Goal: Information Seeking & Learning: Check status

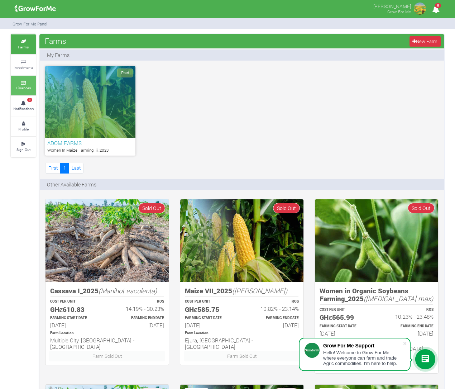
click at [24, 85] on small "Finances" at bounding box center [23, 87] width 15 height 5
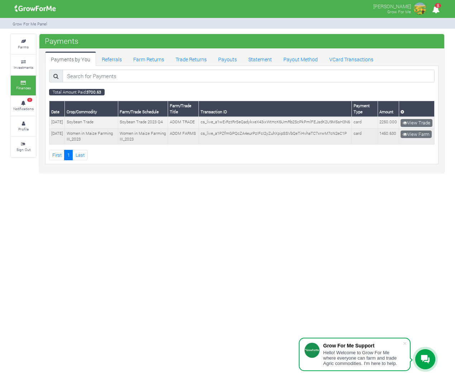
click at [168, 141] on td "Women in Maize Farming III_2023" at bounding box center [143, 137] width 50 height 16
click at [135, 137] on td "Women in Maize Farming III_2023" at bounding box center [143, 137] width 50 height 16
click at [153, 134] on td "Women in Maize Farming III_2023" at bounding box center [143, 137] width 50 height 16
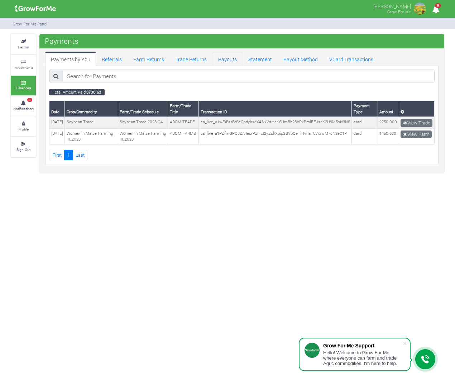
click at [229, 57] on link "Payouts" at bounding box center [228, 59] width 30 height 14
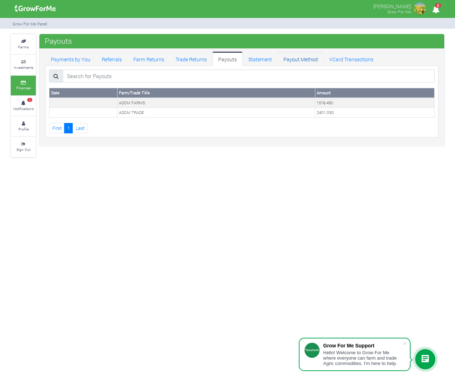
click at [301, 59] on link "Payout Method" at bounding box center [301, 59] width 46 height 14
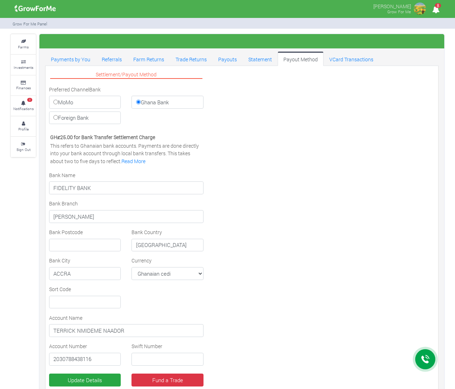
select select "GHS"
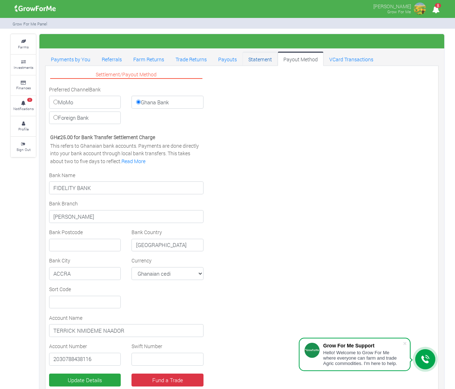
click at [256, 55] on link "Statement" at bounding box center [260, 59] width 35 height 14
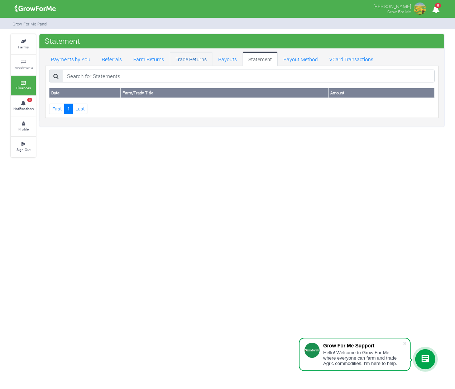
click at [186, 59] on link "Trade Returns" at bounding box center [191, 59] width 43 height 14
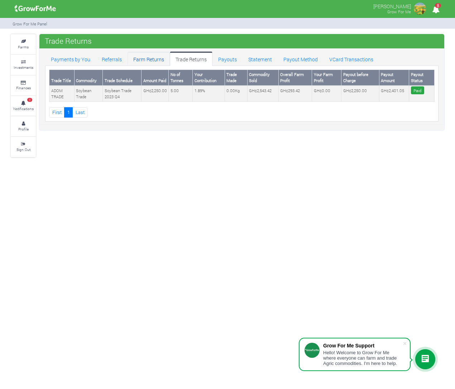
click at [148, 59] on link "Farm Returns" at bounding box center [149, 59] width 42 height 14
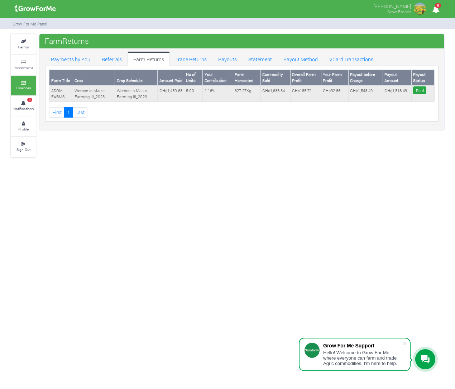
click at [381, 99] on td "GH¢1,543.49" at bounding box center [365, 94] width 34 height 16
click at [365, 97] on td "GH¢1,543.49" at bounding box center [365, 94] width 34 height 16
click at [299, 61] on link "Payout Method" at bounding box center [301, 59] width 46 height 14
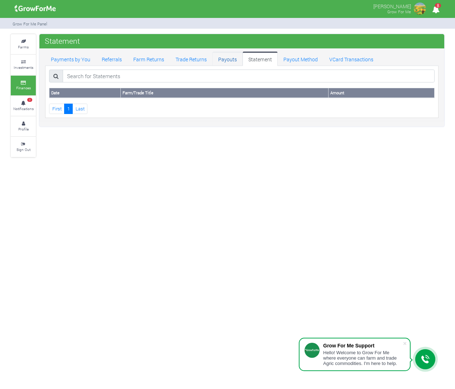
click at [225, 59] on link "Payouts" at bounding box center [228, 59] width 30 height 14
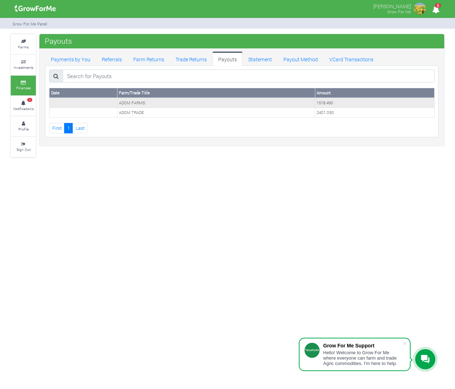
click at [334, 100] on td "1518.490" at bounding box center [374, 103] width 119 height 10
click at [303, 100] on td "ADOM FARMS" at bounding box center [216, 103] width 198 height 10
click at [349, 60] on link "VCard Transactions" at bounding box center [352, 59] width 56 height 14
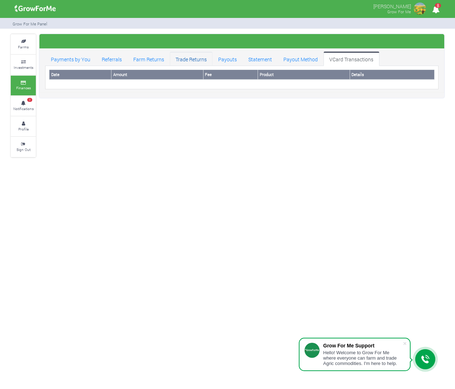
click at [189, 59] on link "Trade Returns" at bounding box center [191, 59] width 43 height 14
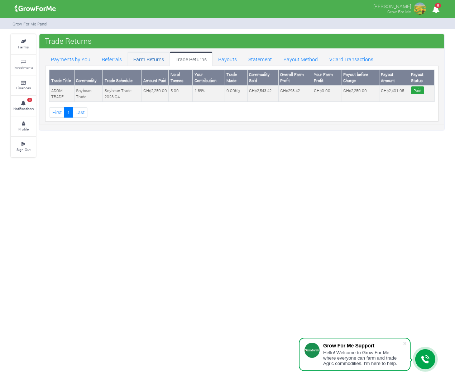
click at [148, 62] on link "Farm Returns" at bounding box center [149, 59] width 42 height 14
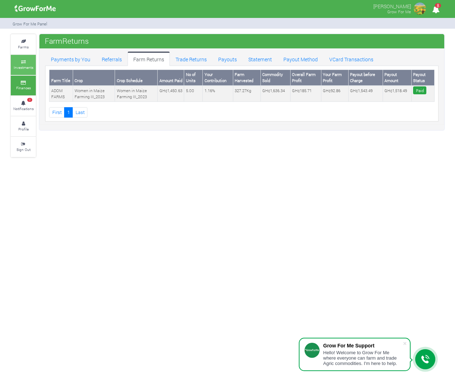
click at [30, 68] on small "Investments" at bounding box center [24, 67] width 20 height 5
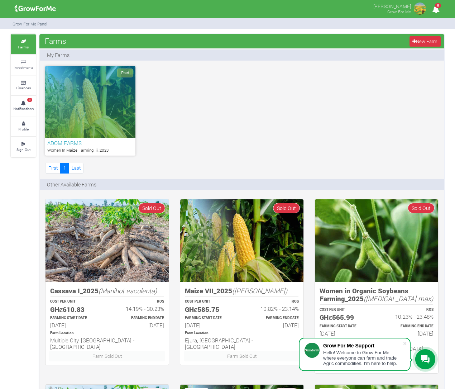
click at [72, 93] on div "Paid" at bounding box center [90, 102] width 90 height 72
